Goal: Information Seeking & Learning: Understand process/instructions

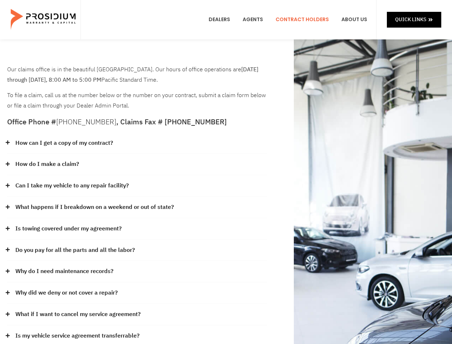
click at [226, 172] on div "How do I make a claim?" at bounding box center [137, 164] width 260 height 21
click at [137, 143] on div "How can I get a copy of my contract?" at bounding box center [137, 142] width 260 height 21
click at [64, 143] on link "How can I get a copy of my contract?" at bounding box center [64, 143] width 98 height 10
click at [137, 164] on div "How do I make a claim?" at bounding box center [137, 164] width 260 height 21
click at [47, 164] on link "How do I make a claim?" at bounding box center [47, 164] width 64 height 10
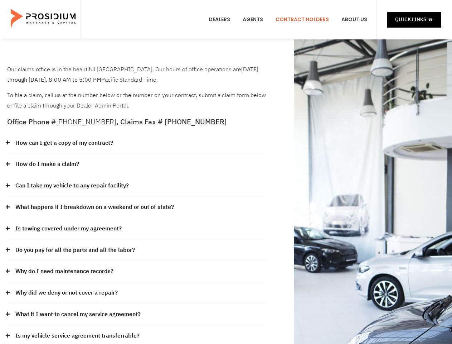
click at [137, 186] on div "Can I take my vehicle to any repair facility?" at bounding box center [137, 185] width 260 height 21
click at [72, 185] on link "Can I take my vehicle to any repair facility?" at bounding box center [72, 185] width 114 height 10
click at [137, 207] on link "What happens if I breakdown on a weekend or out of state?" at bounding box center [94, 207] width 159 height 10
click at [94, 207] on link "What happens if I breakdown on a weekend or out of state?" at bounding box center [94, 207] width 159 height 10
click at [137, 229] on div "Is towing covered under my agreement?" at bounding box center [137, 228] width 260 height 21
